Goal: Task Accomplishment & Management: Manage account settings

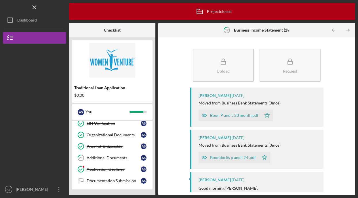
scroll to position [251, 0]
click at [130, 181] on div "Documentation Submission" at bounding box center [114, 181] width 54 height 5
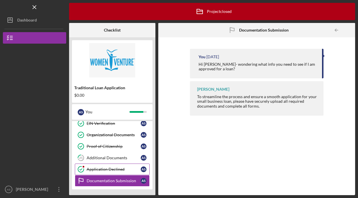
click at [120, 171] on div "Application Declined" at bounding box center [114, 169] width 54 height 5
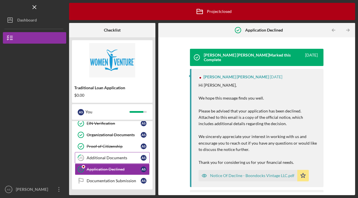
click at [116, 159] on div "Additional Documents" at bounding box center [114, 158] width 54 height 5
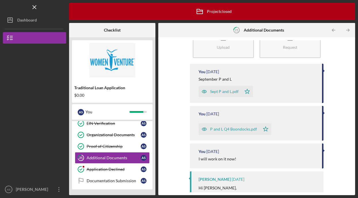
scroll to position [28, 0]
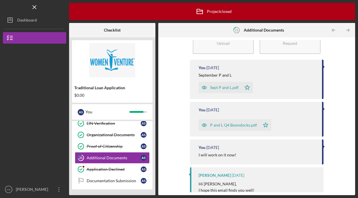
click at [240, 125] on div "P and L Q4 Boondocks.pdf" at bounding box center [233, 125] width 47 height 5
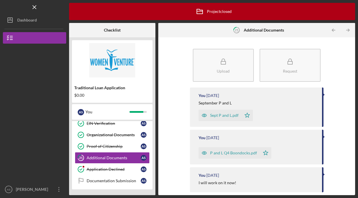
click at [236, 155] on div "P and L Q4 Boondocks.pdf" at bounding box center [233, 153] width 47 height 5
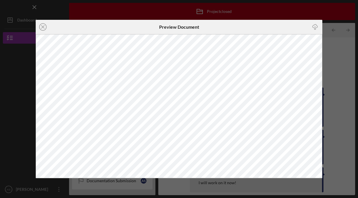
click at [315, 28] on icon "Icon/Download" at bounding box center [314, 27] width 13 height 13
click at [40, 28] on circle at bounding box center [42, 27] width 7 height 7
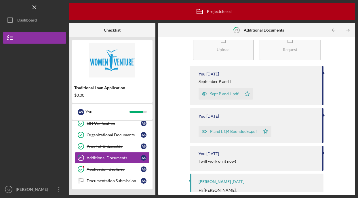
scroll to position [22, 0]
click at [227, 94] on div "Sept P and L.pdf" at bounding box center [224, 93] width 28 height 5
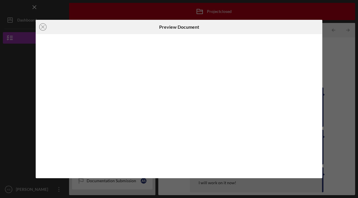
click at [227, 94] on div at bounding box center [179, 106] width 286 height 144
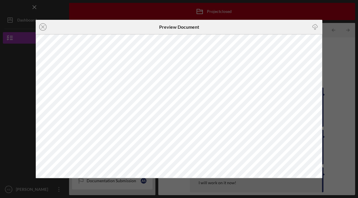
click at [314, 27] on icon "Icon/Download" at bounding box center [314, 27] width 13 height 13
click at [45, 27] on icon "Icon/Close" at bounding box center [43, 27] width 14 height 14
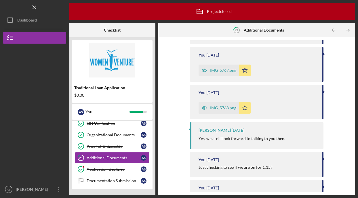
scroll to position [281, 0]
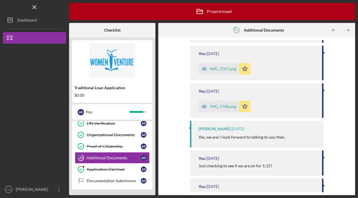
click at [223, 102] on div "IMG_5768.png" at bounding box center [218, 107] width 41 height 12
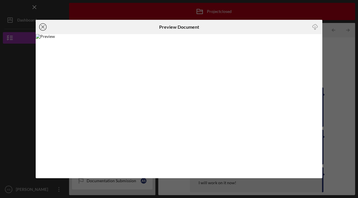
click at [45, 28] on icon "Icon/Close" at bounding box center [43, 27] width 14 height 14
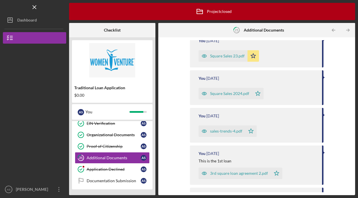
scroll to position [979, 0]
click at [233, 96] on div "Square Sales 2024.pdf" at bounding box center [224, 93] width 53 height 12
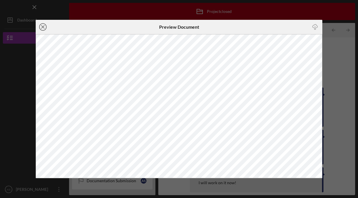
click at [109, 6] on div "Icon/Close Preview Document Icon/Download" at bounding box center [179, 99] width 358 height 198
click at [44, 29] on icon "Icon/Close" at bounding box center [43, 27] width 14 height 14
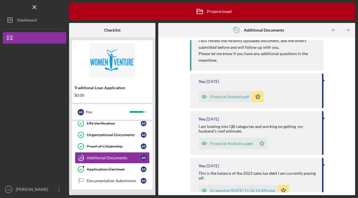
scroll to position [807, 0]
click at [230, 97] on div "Financial Analysis.pdf" at bounding box center [229, 96] width 39 height 5
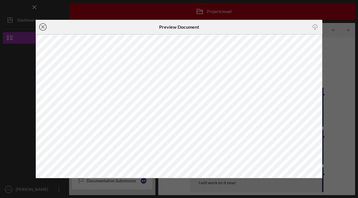
click at [43, 27] on line at bounding box center [42, 27] width 3 height 3
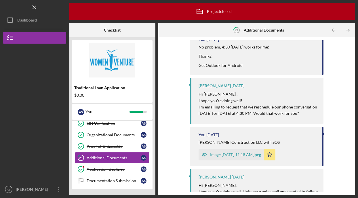
scroll to position [568, 0]
drag, startPoint x: 218, startPoint y: 163, endPoint x: 217, endPoint y: 142, distance: 21.3
click at [217, 143] on div "You [DATE] [PERSON_NAME] Construction LLC with SOS Image [DATE] 11.18 AM.jpeg I…" at bounding box center [257, 146] width 134 height 39
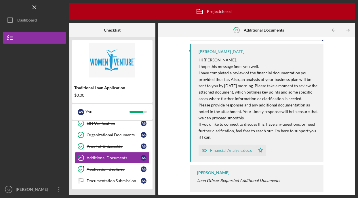
scroll to position [1198, 0]
click at [115, 185] on link "Documentation Submission Documentation Submission A S" at bounding box center [112, 181] width 75 height 12
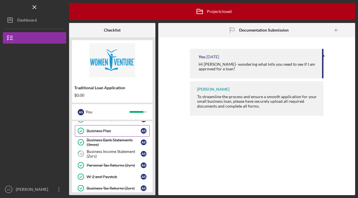
scroll to position [149, 0]
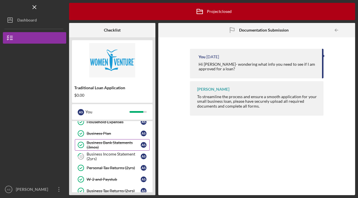
click at [114, 142] on div "Business Bank Statements (3mos)" at bounding box center [114, 145] width 54 height 9
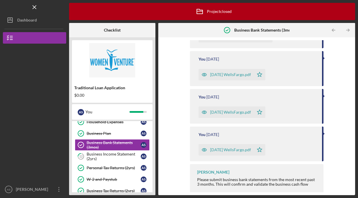
scroll to position [539, 0]
click at [105, 160] on div "Business Income Statement (2yrs)" at bounding box center [114, 156] width 54 height 9
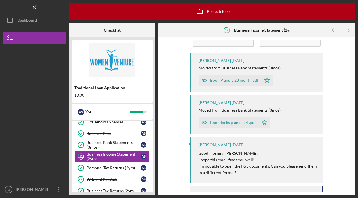
scroll to position [41, 0]
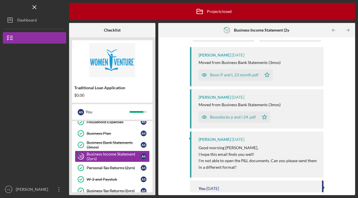
click at [236, 119] on div "Boondocks p and l 24 .pdf" at bounding box center [233, 117] width 46 height 5
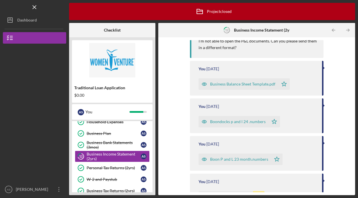
scroll to position [161, 0]
click at [250, 123] on div "Boondocks p and l 24 .numbers" at bounding box center [233, 121] width 70 height 12
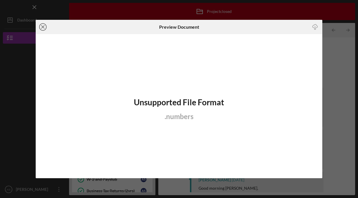
click at [42, 30] on icon "Icon/Close" at bounding box center [43, 27] width 14 height 14
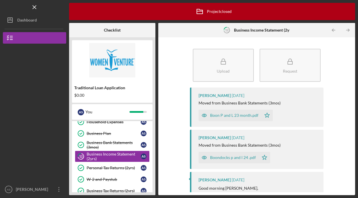
drag, startPoint x: 252, startPoint y: 163, endPoint x: 265, endPoint y: 86, distance: 78.0
click at [259, 93] on div "[PERSON_NAME] [DATE] Moved from Business Bank Statements (3mos) Boon P and L 23…" at bounding box center [257, 137] width 134 height 99
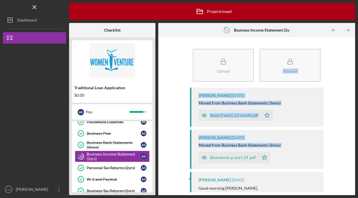
drag, startPoint x: 252, startPoint y: 151, endPoint x: 260, endPoint y: 48, distance: 103.0
click at [262, 48] on div "Upload Request [PERSON_NAME] [DATE] Moved from Business Bank Statements (3mos) …" at bounding box center [257, 116] width 134 height 152
